Goal: Information Seeking & Learning: Learn about a topic

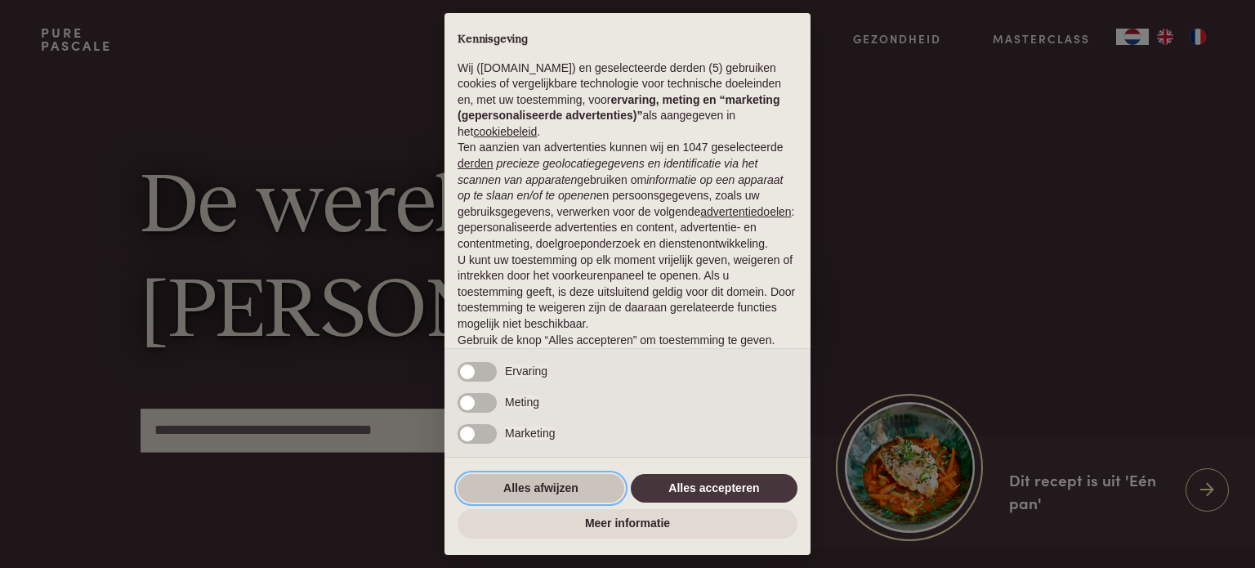
click at [539, 488] on button "Alles afwijzen" at bounding box center [540, 488] width 167 height 29
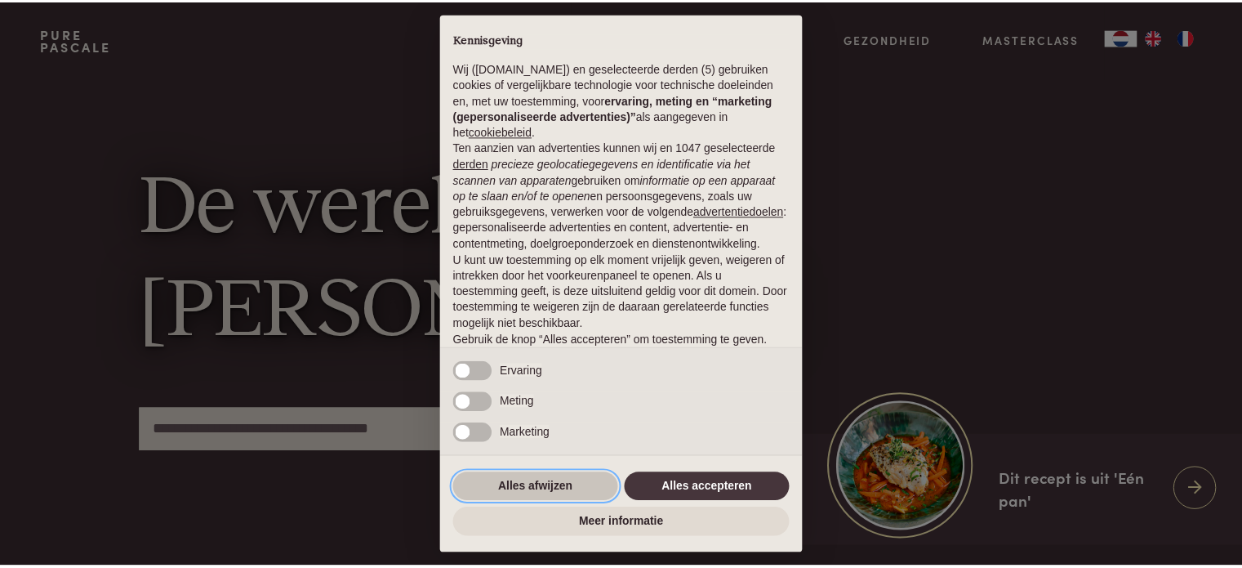
scroll to position [88, 0]
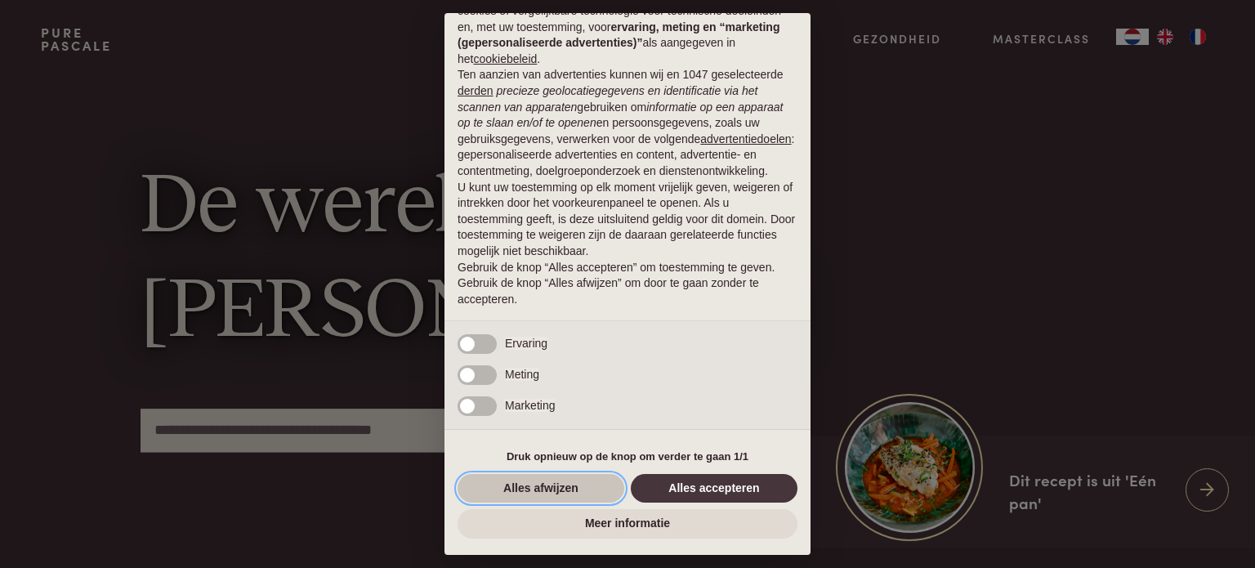
click at [555, 481] on button "Alles afwijzen" at bounding box center [540, 488] width 167 height 29
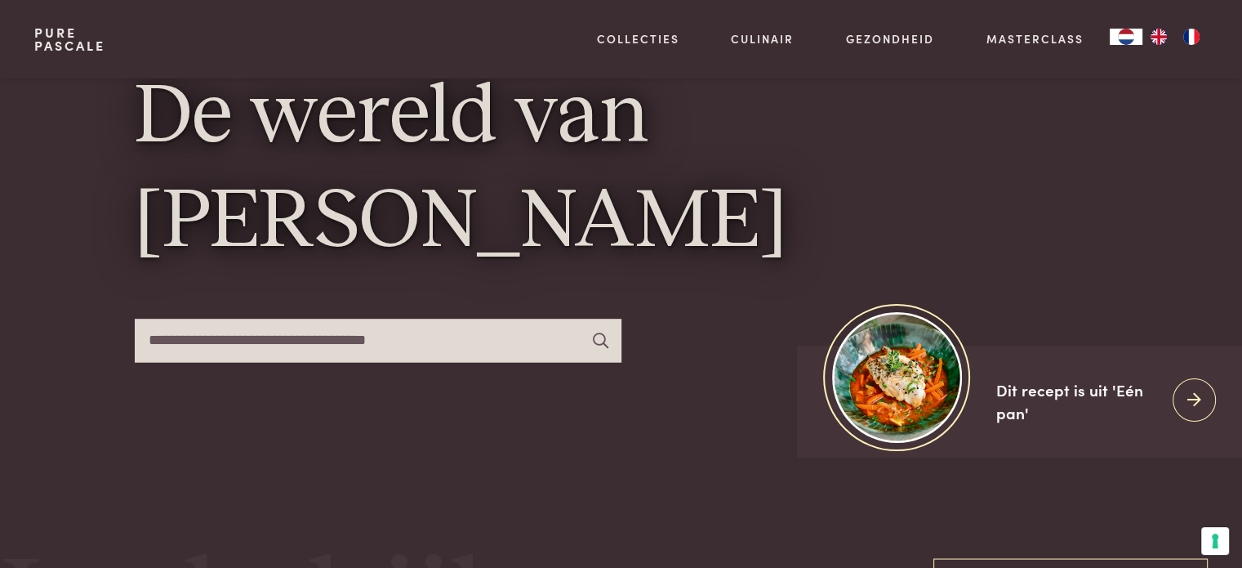
scroll to position [0, 0]
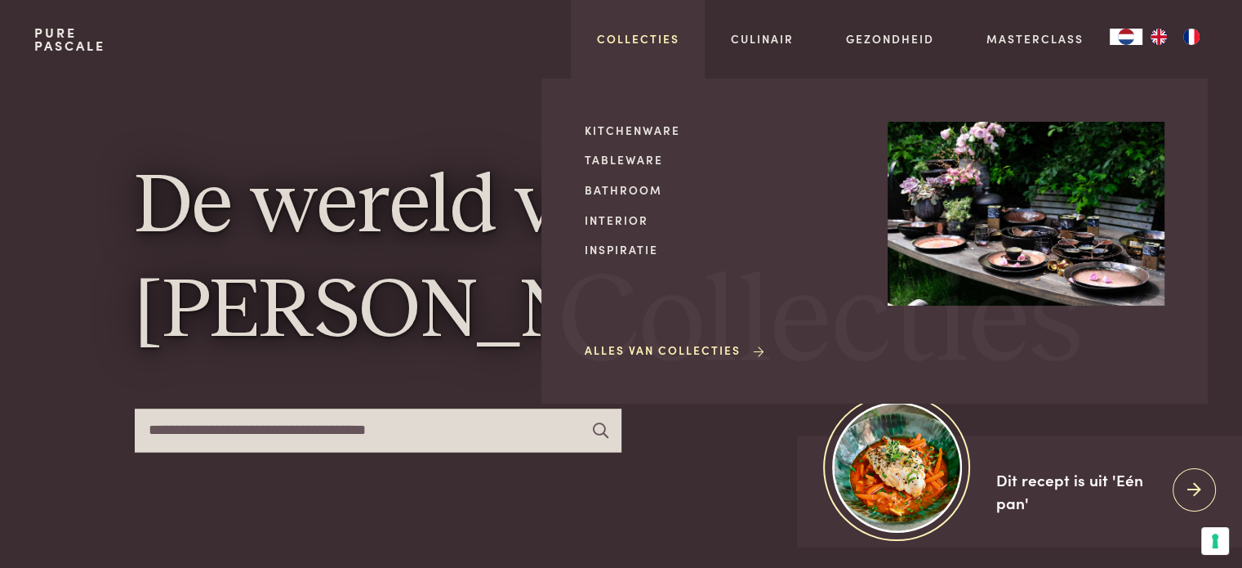
click at [630, 35] on link "Collecties" at bounding box center [638, 38] width 82 height 17
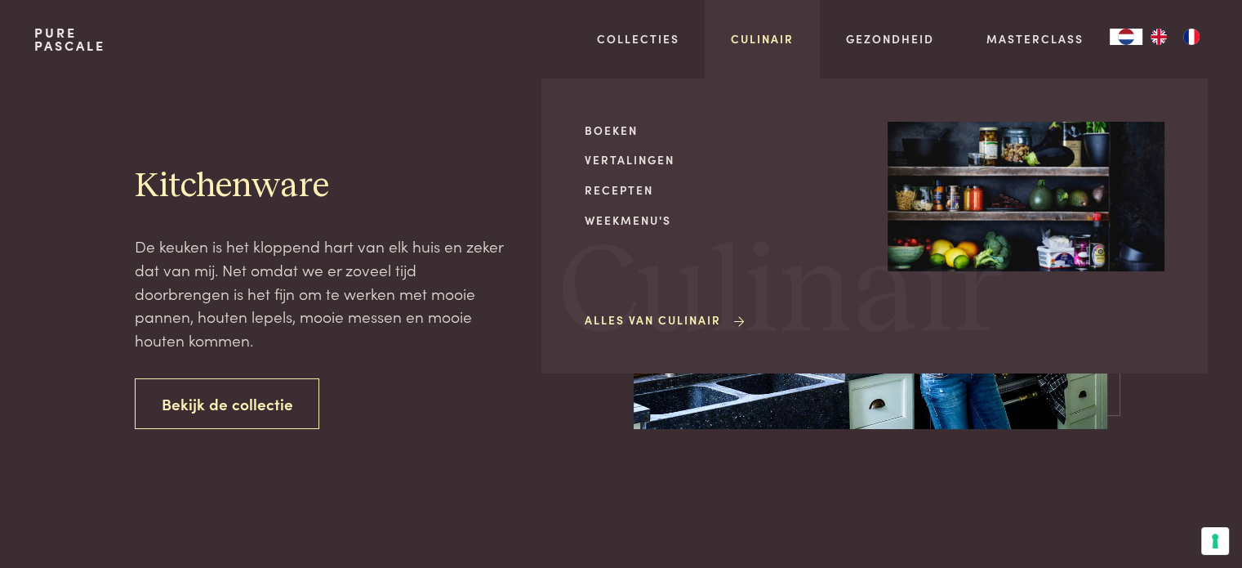
click at [760, 44] on link "Culinair" at bounding box center [762, 38] width 63 height 17
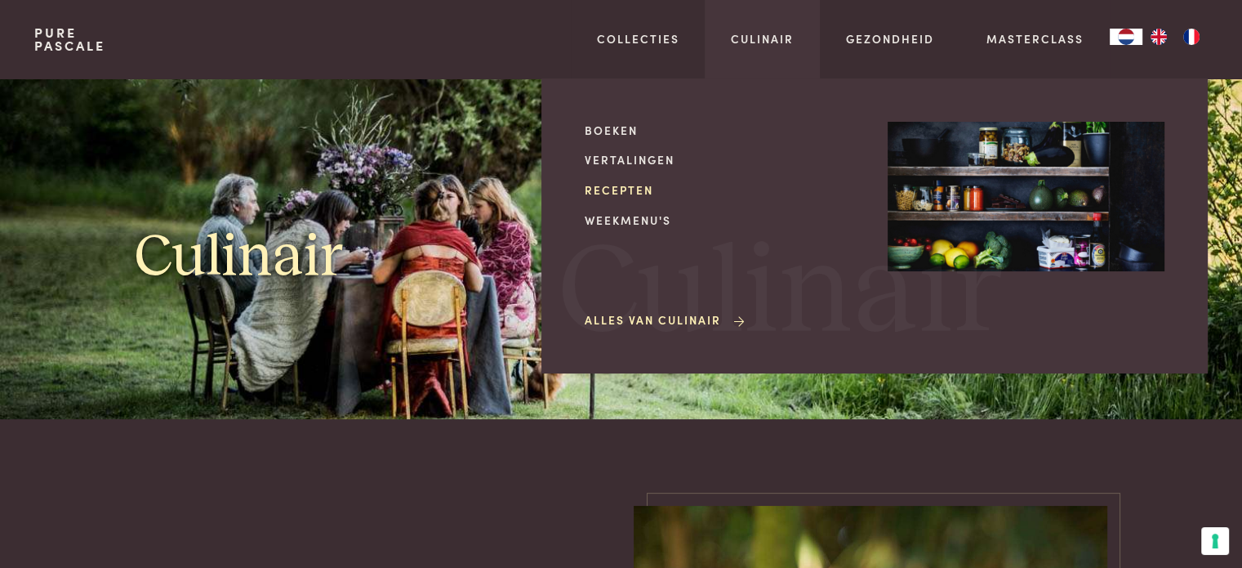
click at [626, 188] on link "Recepten" at bounding box center [723, 189] width 277 height 17
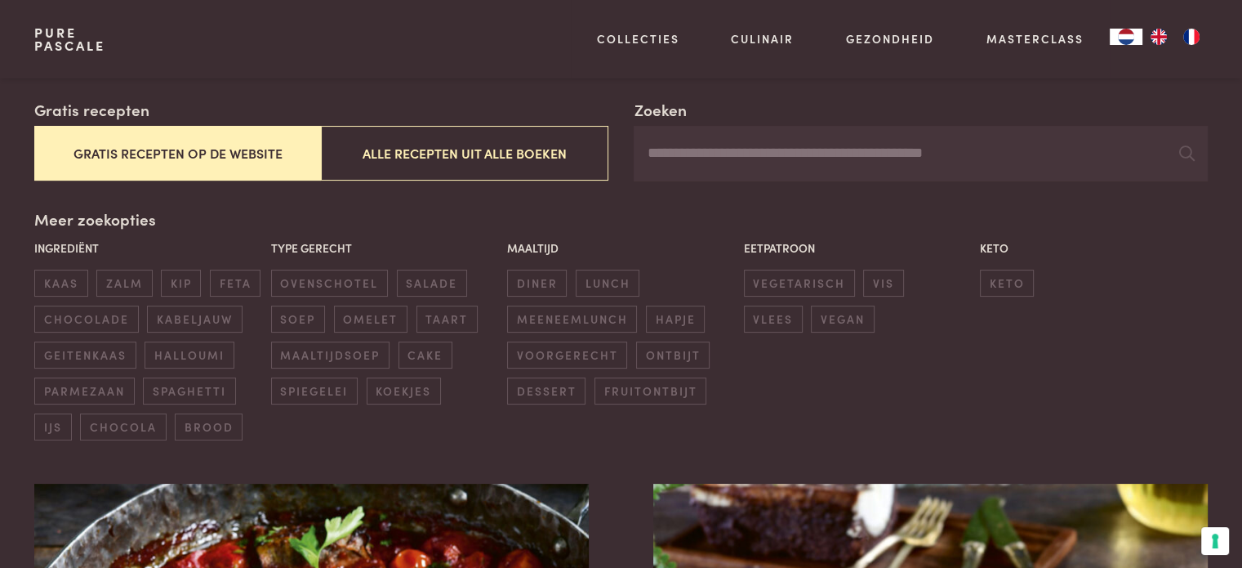
scroll to position [278, 0]
click at [389, 398] on span "koekjes" at bounding box center [404, 390] width 74 height 27
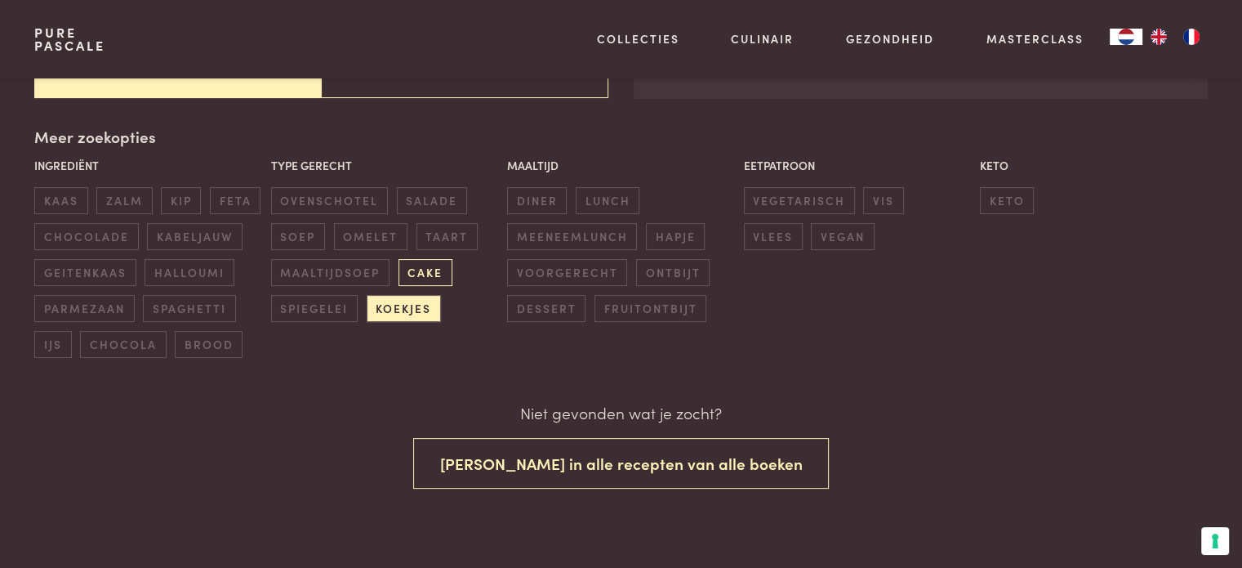
click at [431, 264] on span "cake" at bounding box center [426, 272] width 54 height 27
click at [412, 301] on span "koekjes" at bounding box center [404, 308] width 74 height 27
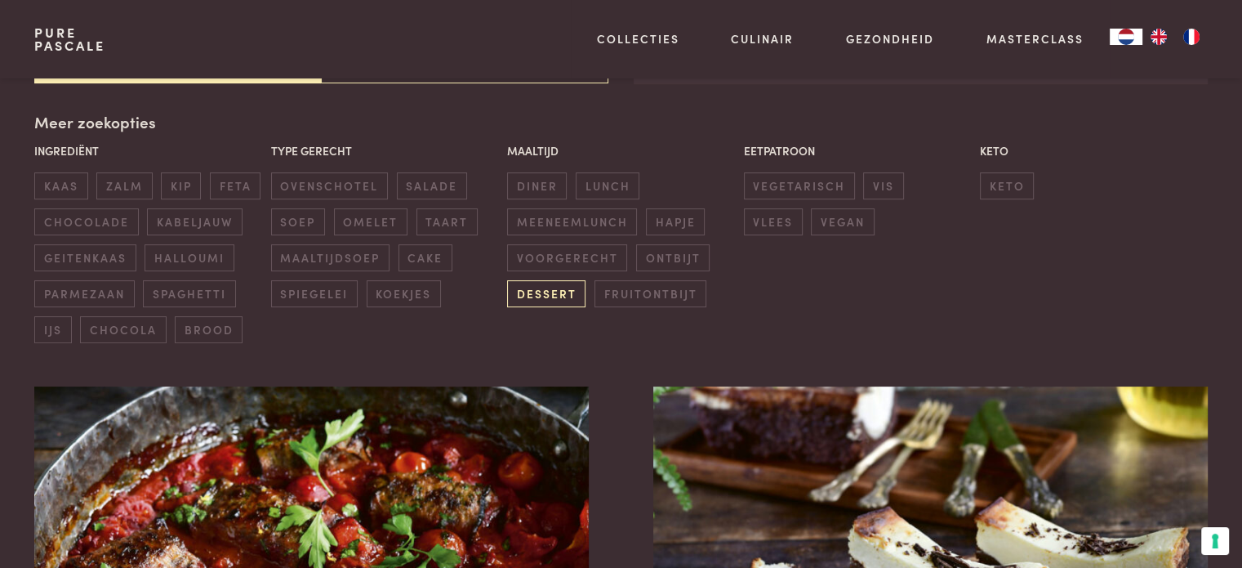
scroll to position [375, 0]
click at [555, 303] on span "dessert" at bounding box center [546, 292] width 78 height 27
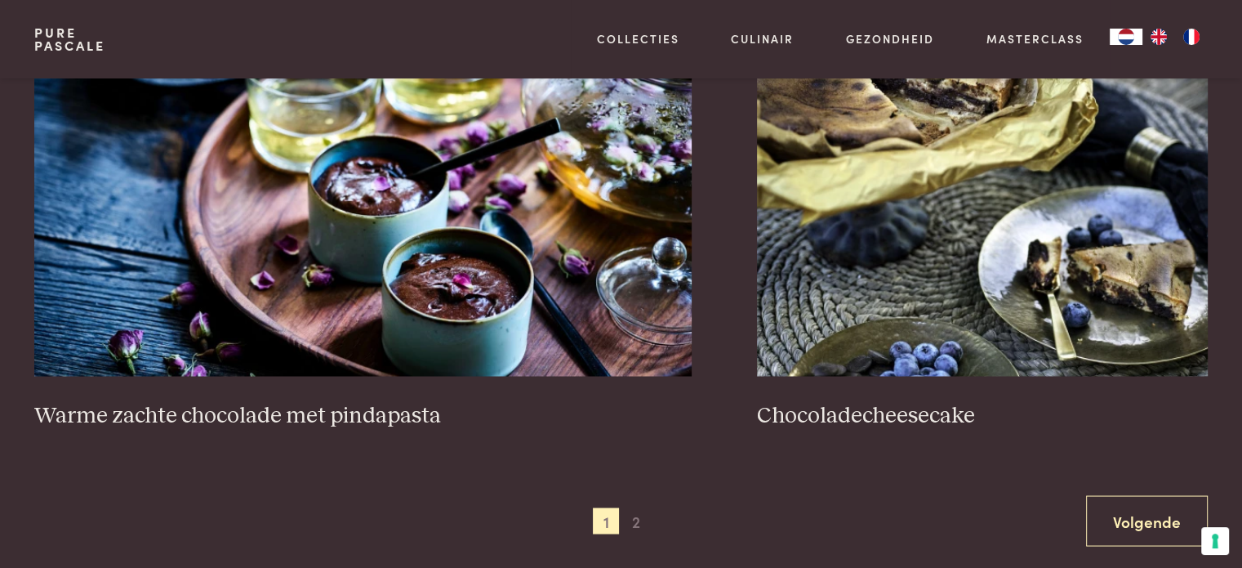
scroll to position [3169, 0]
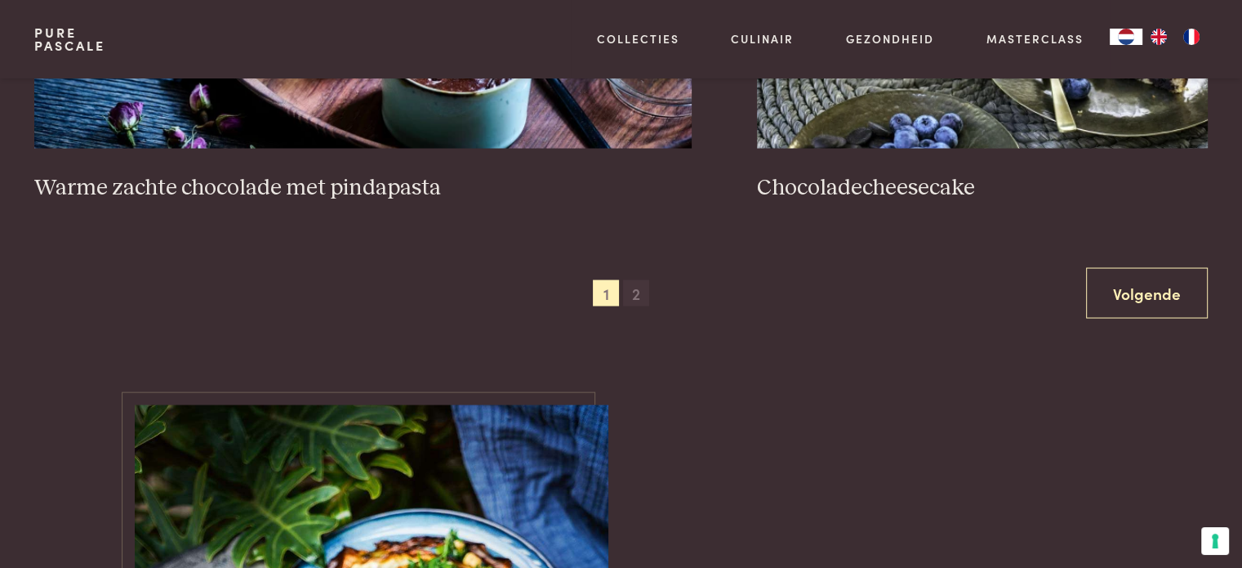
click at [640, 297] on span "2" at bounding box center [636, 293] width 26 height 26
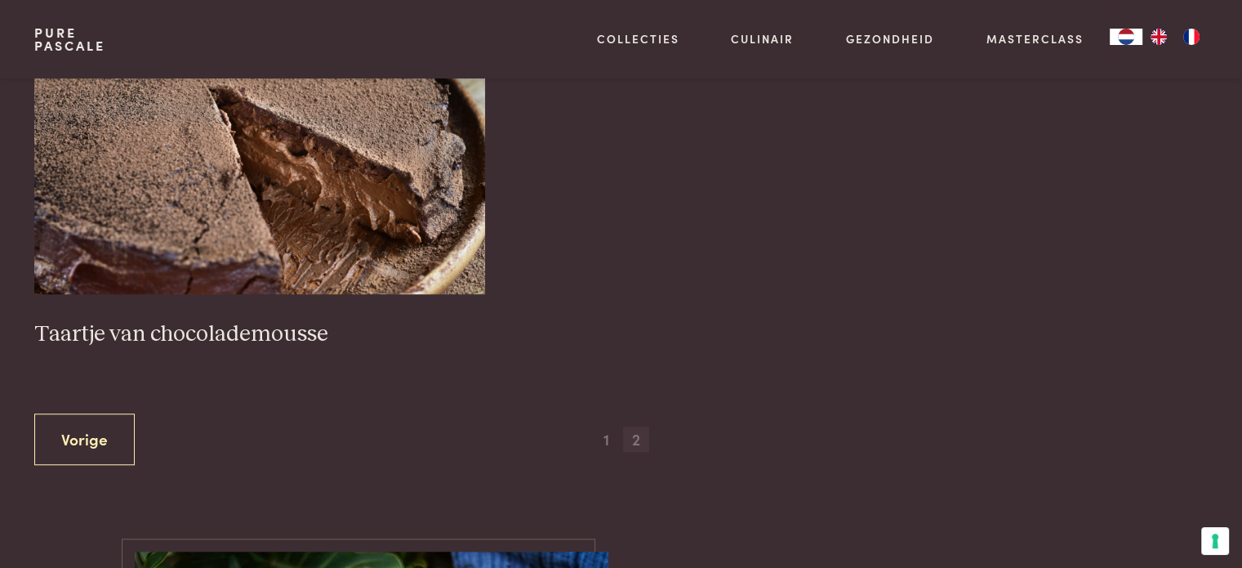
scroll to position [1286, 0]
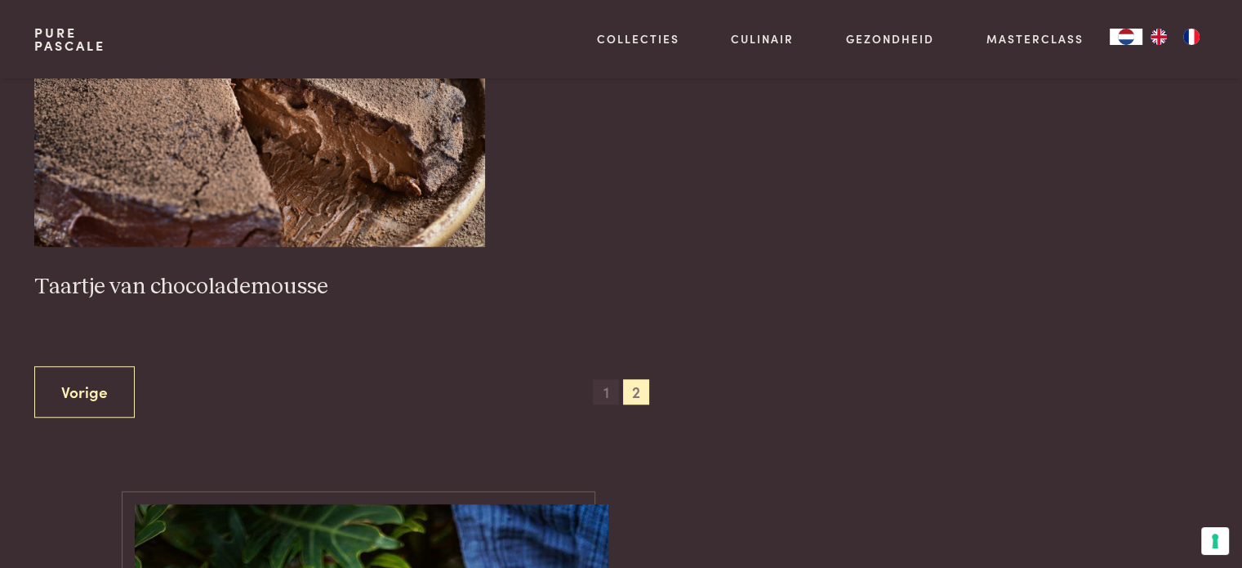
click at [609, 388] on span "1" at bounding box center [606, 392] width 26 height 26
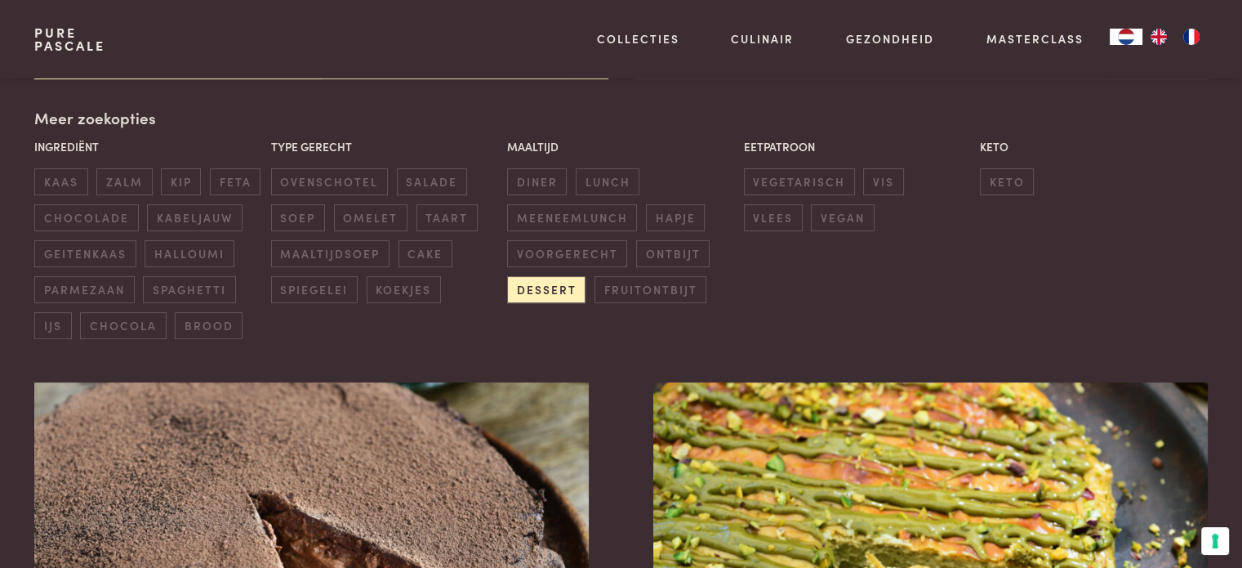
scroll to position [371, 0]
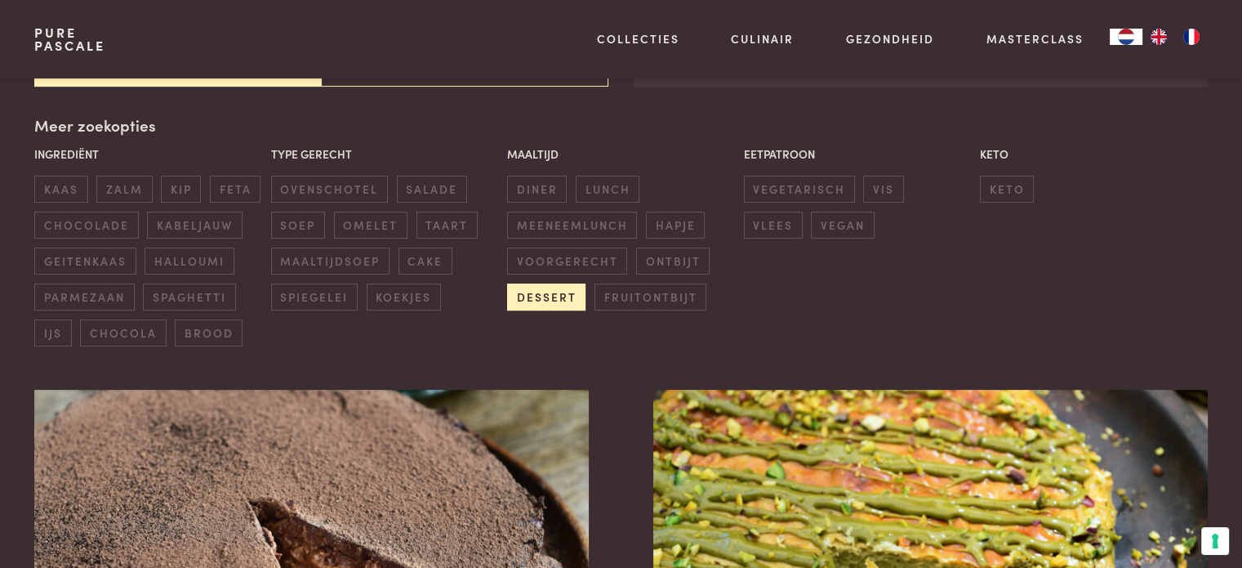
click at [546, 283] on span "dessert" at bounding box center [546, 296] width 78 height 27
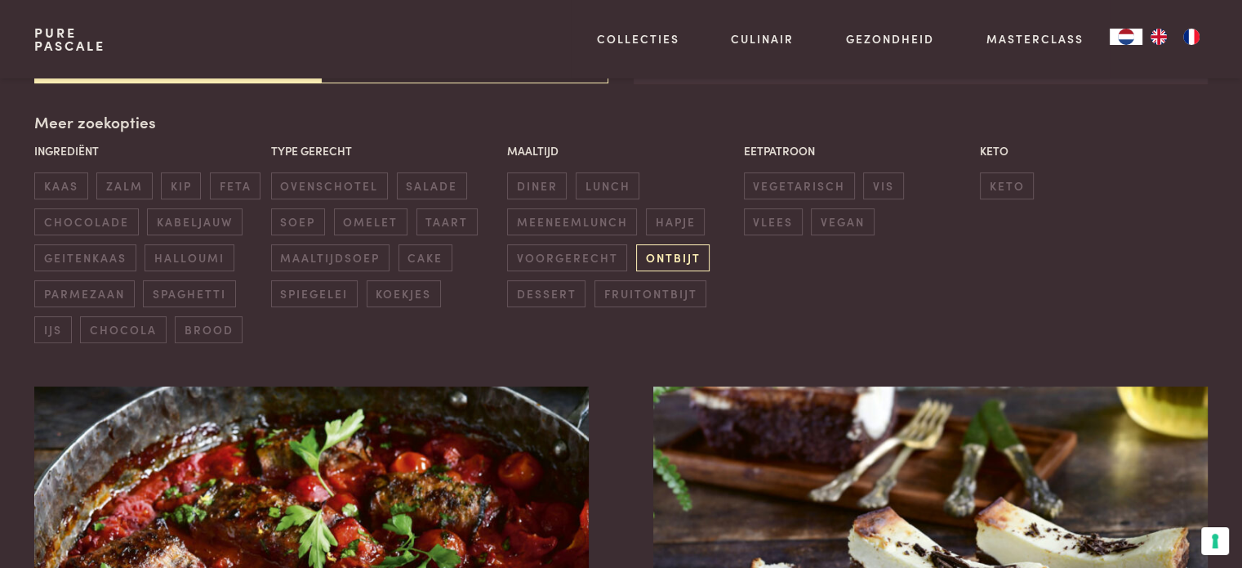
scroll to position [375, 0]
click at [664, 256] on span "ontbijt" at bounding box center [673, 256] width 74 height 27
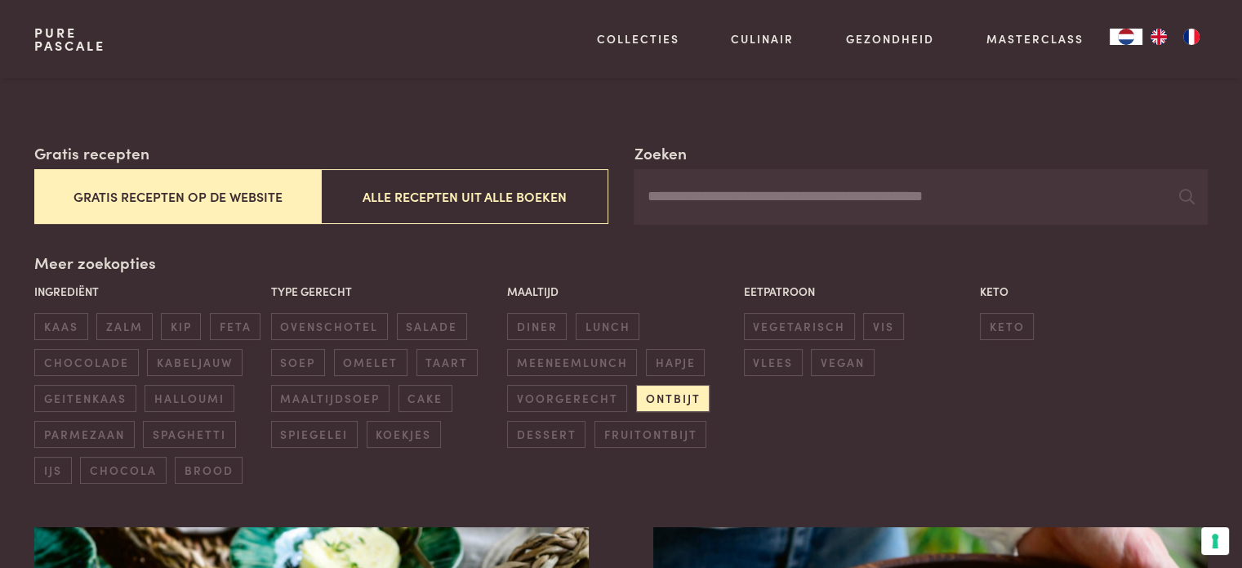
scroll to position [234, 0]
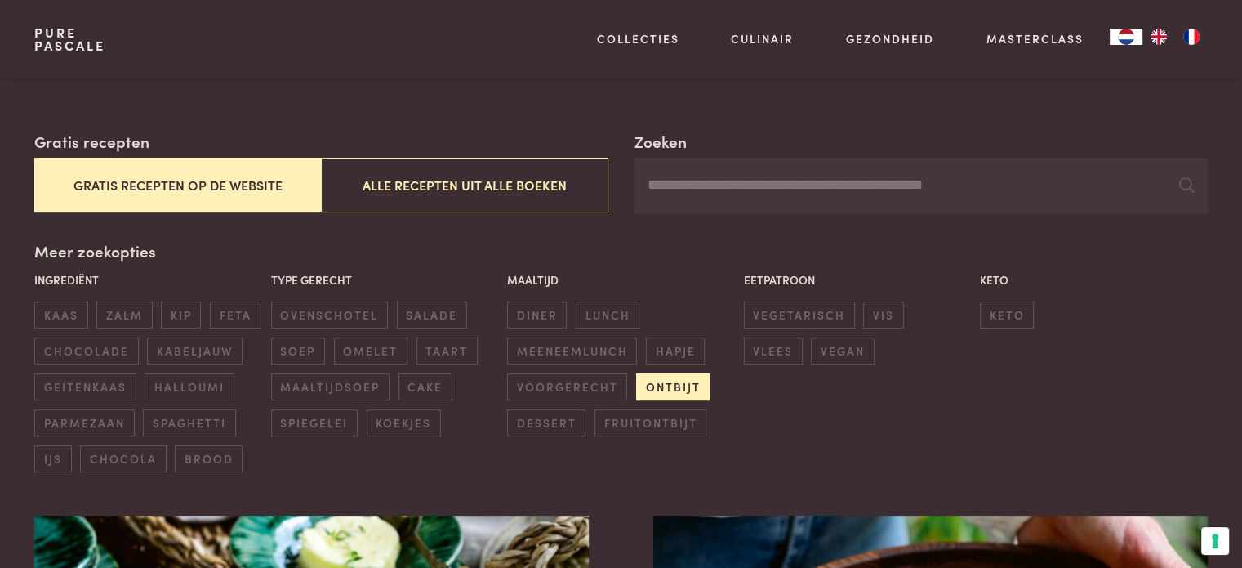
click at [674, 382] on span "ontbijt" at bounding box center [673, 386] width 74 height 27
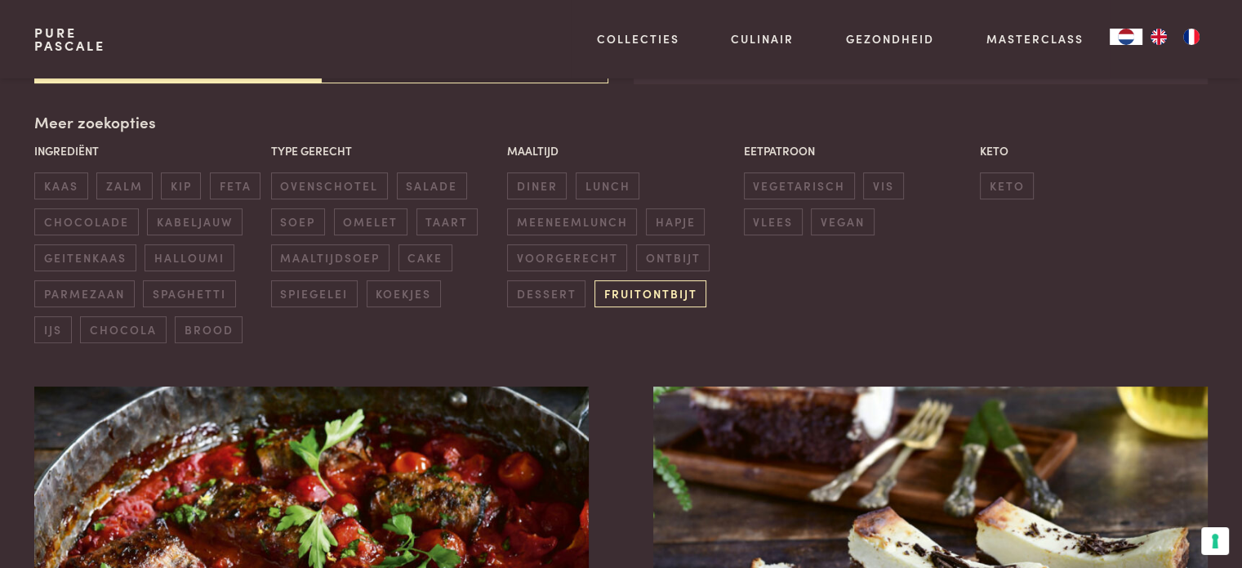
scroll to position [375, 0]
click at [658, 285] on span "fruitontbijt" at bounding box center [651, 292] width 112 height 27
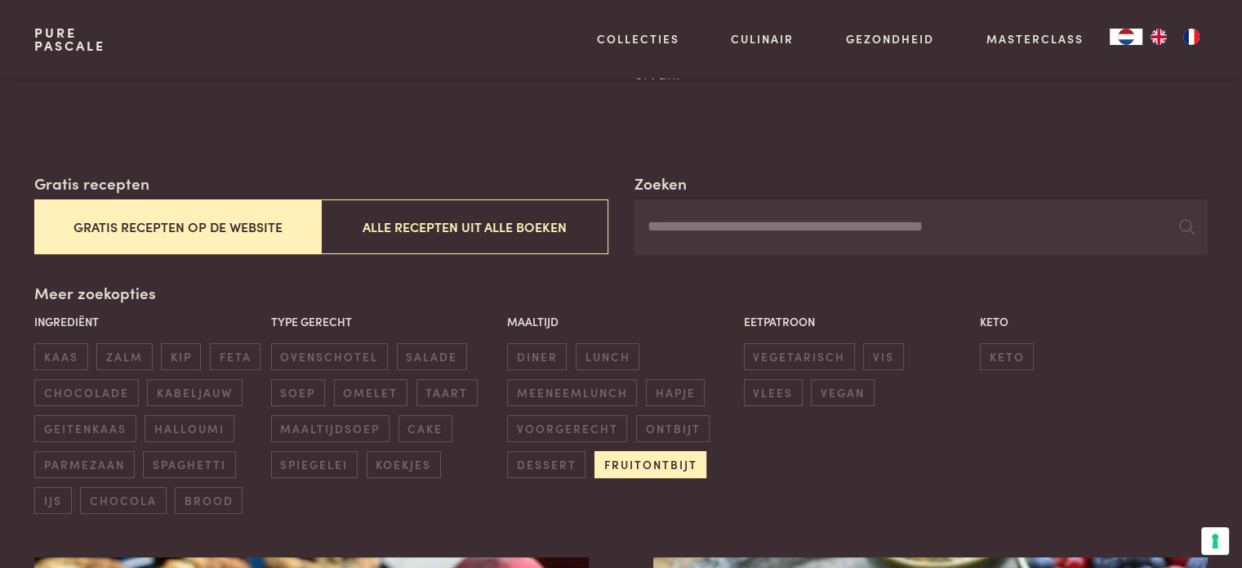
scroll to position [176, 0]
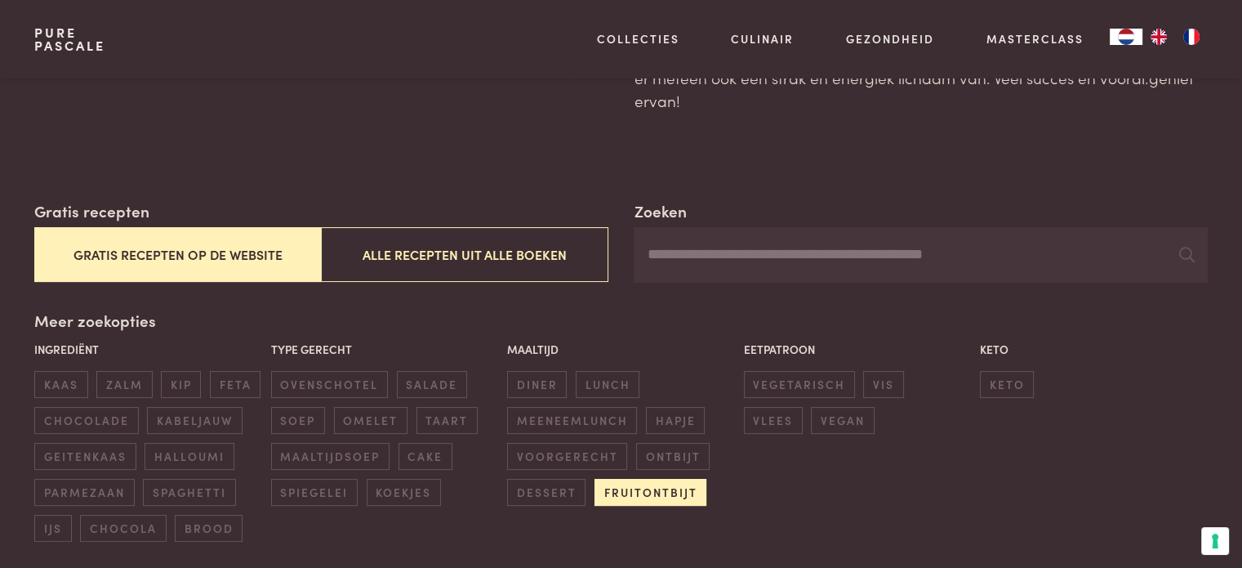
click at [658, 493] on span "fruitontbijt" at bounding box center [651, 492] width 112 height 27
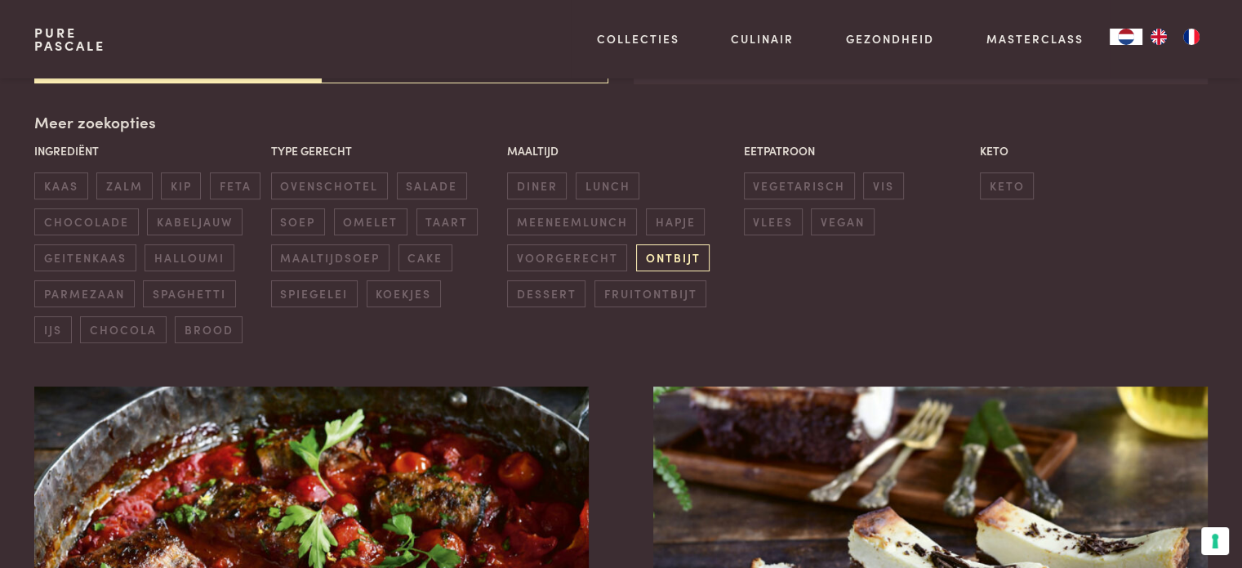
scroll to position [375, 0]
click at [671, 229] on span "hapje" at bounding box center [675, 220] width 59 height 27
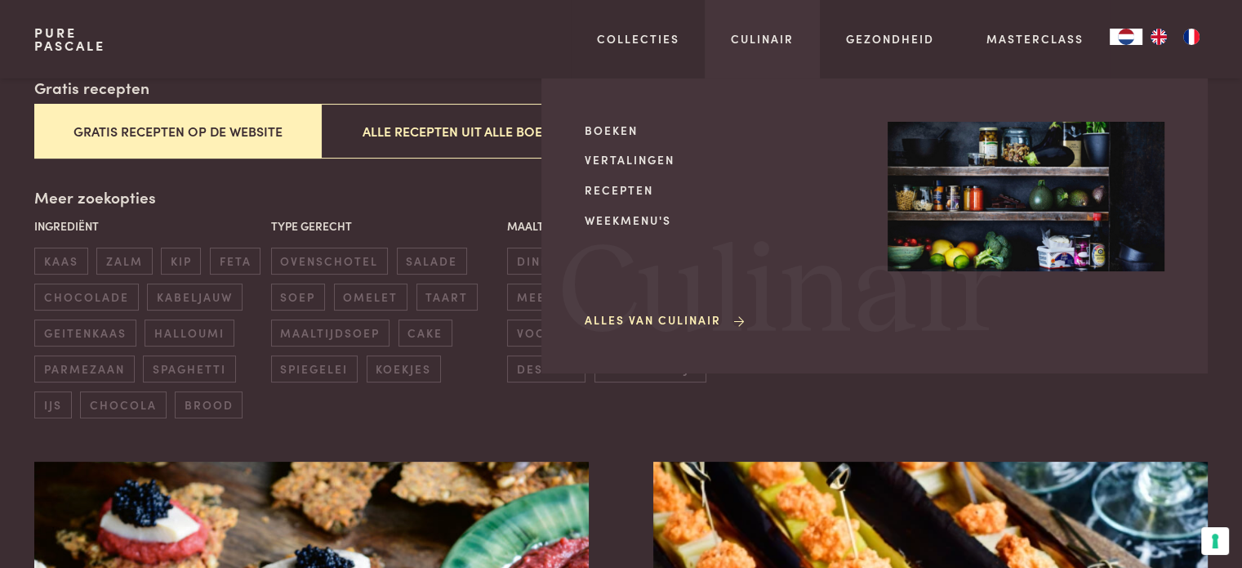
scroll to position [339, 0]
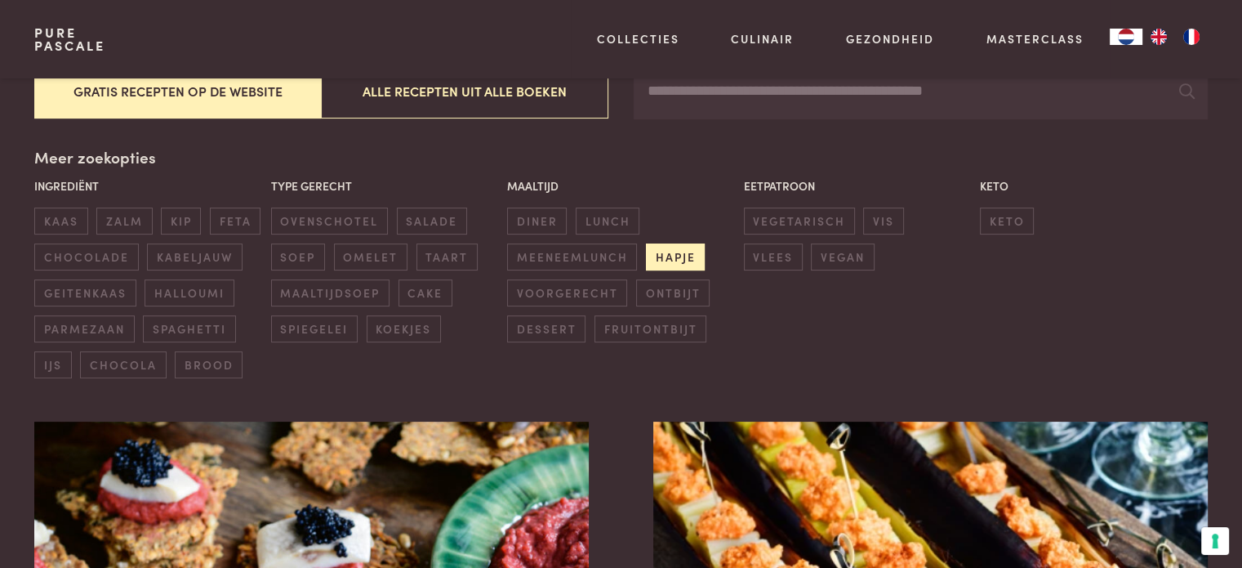
click at [680, 261] on span "hapje" at bounding box center [675, 256] width 59 height 27
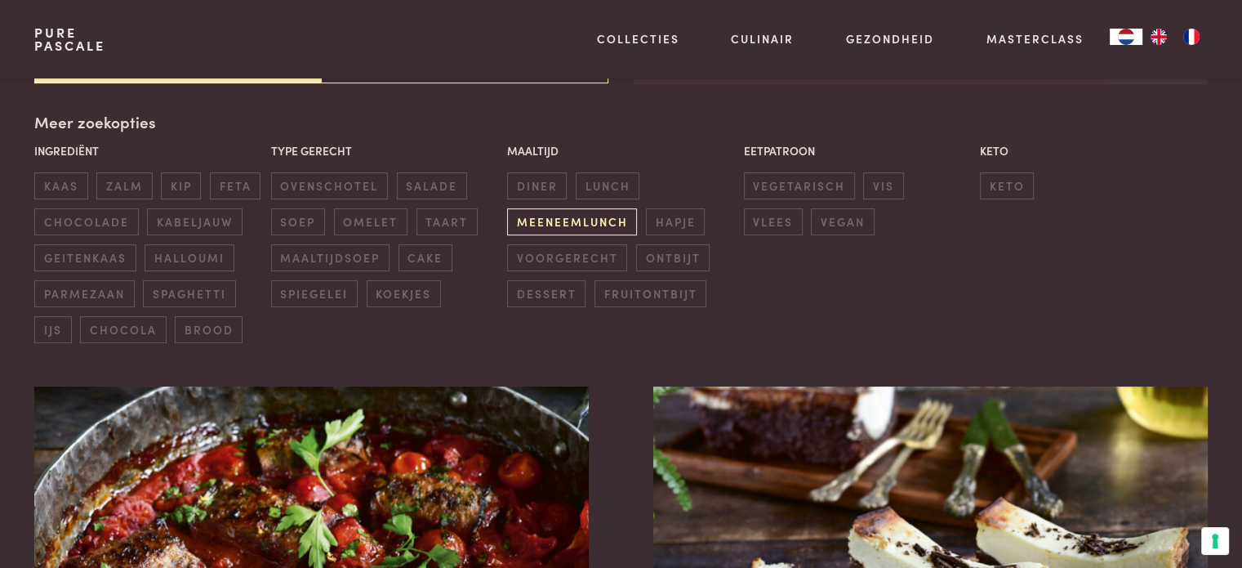
scroll to position [375, 0]
click at [568, 219] on span "meeneemlunch" at bounding box center [572, 220] width 130 height 27
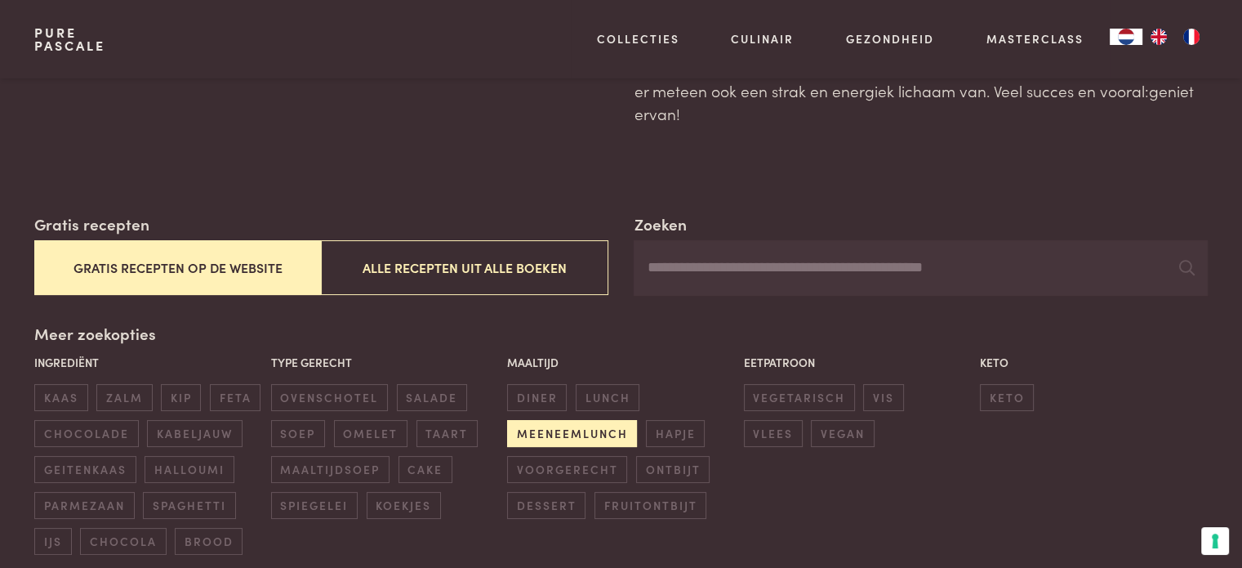
scroll to position [156, 0]
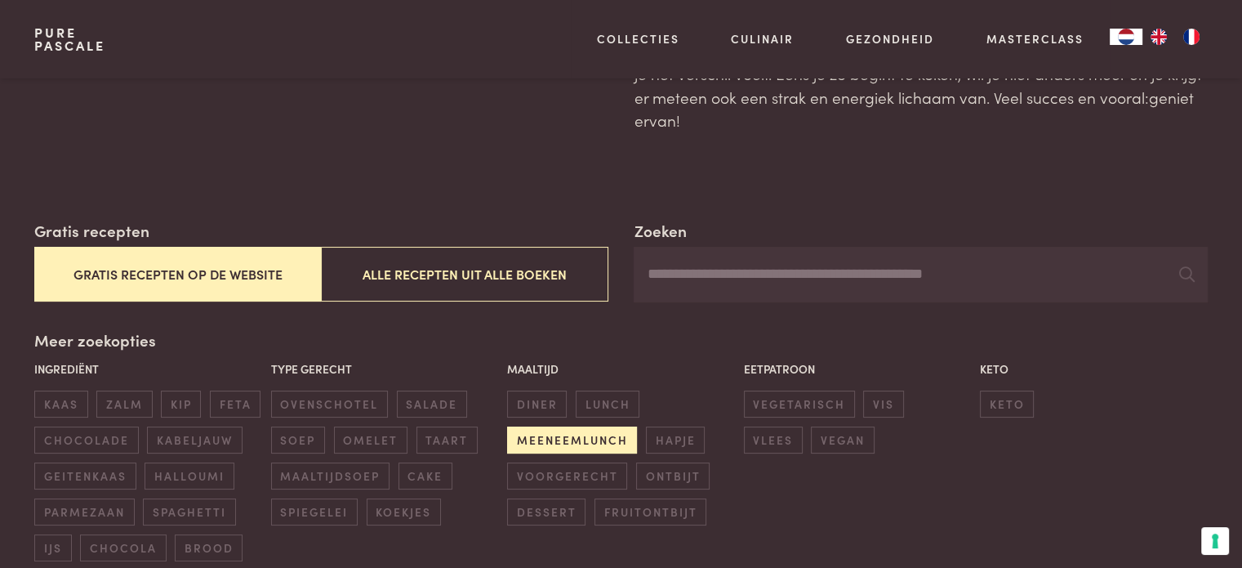
click at [551, 440] on span "meeneemlunch" at bounding box center [572, 439] width 130 height 27
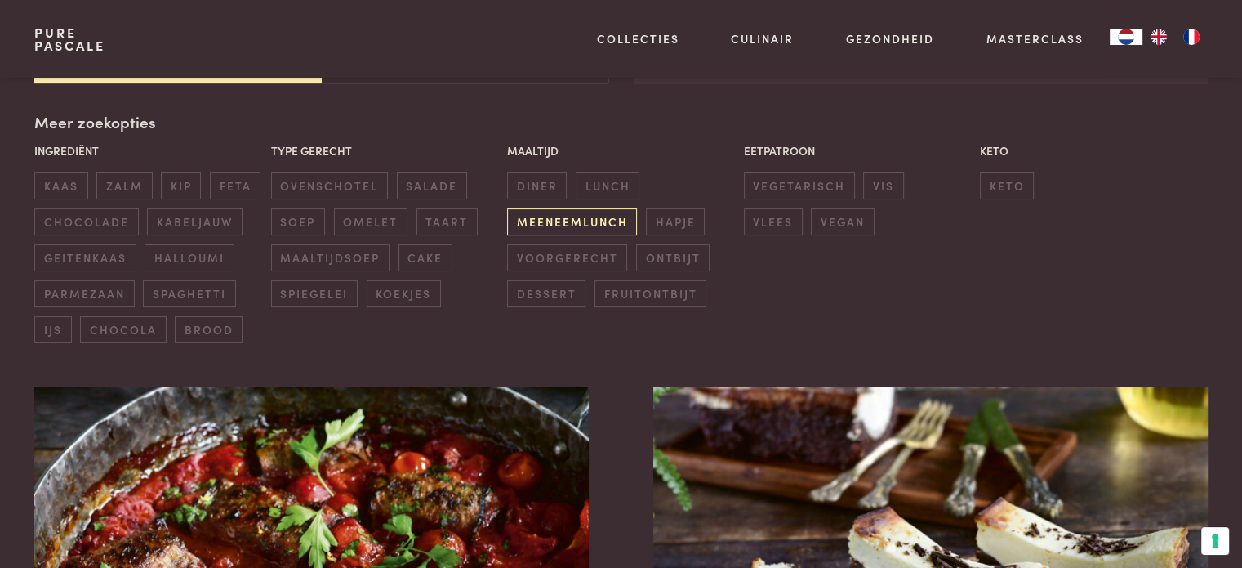
scroll to position [375, 0]
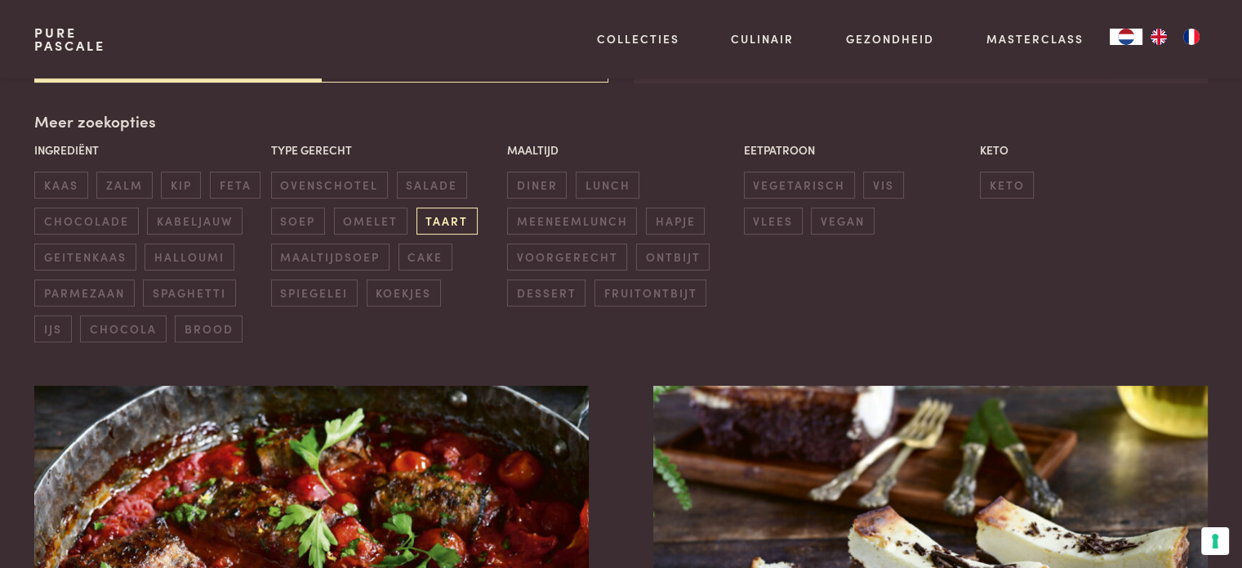
click at [438, 222] on span "taart" at bounding box center [447, 220] width 61 height 27
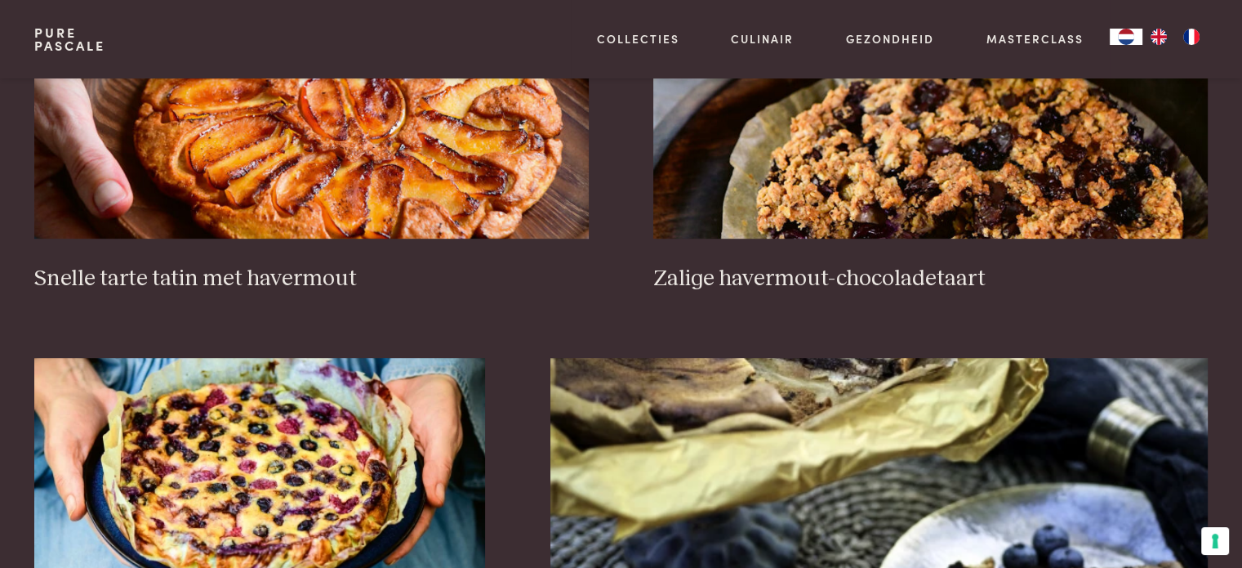
scroll to position [849, 0]
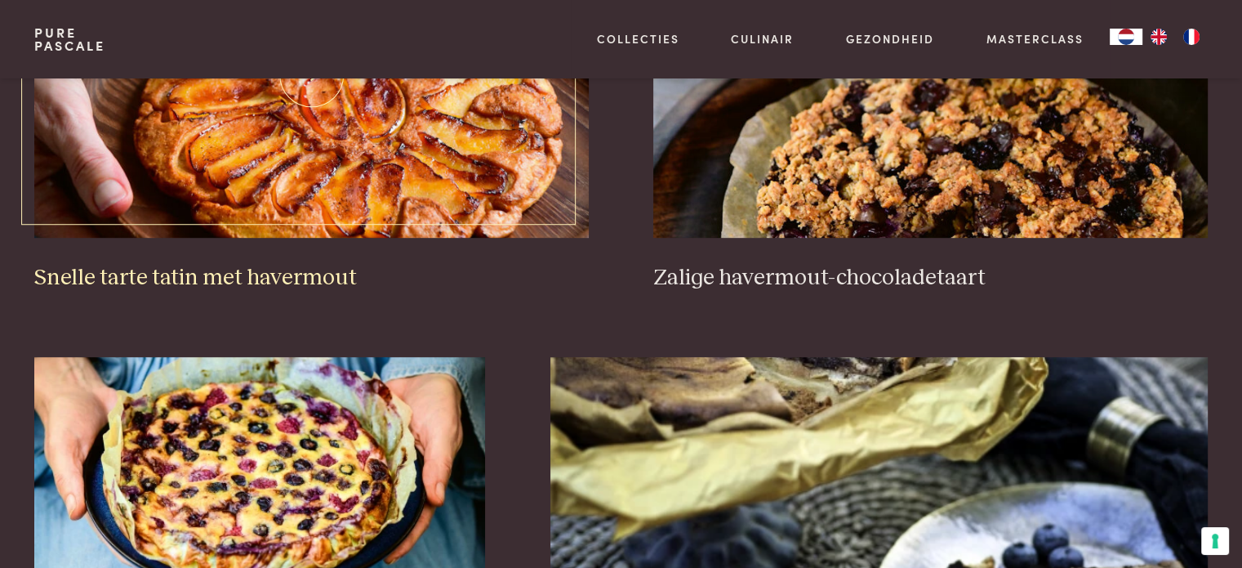
click at [376, 189] on img at bounding box center [311, 74] width 554 height 327
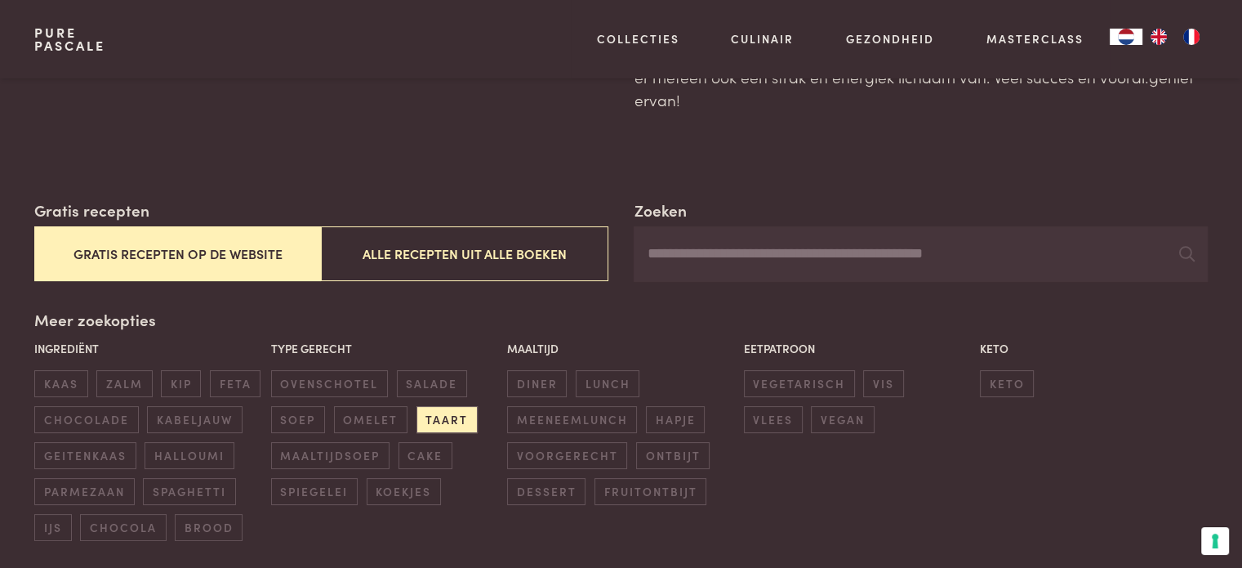
scroll to position [0, 0]
